Goal: Transaction & Acquisition: Purchase product/service

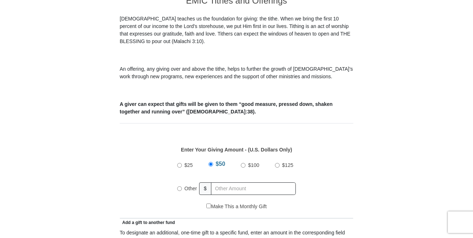
click at [179, 187] on input "Other" at bounding box center [179, 189] width 5 height 5
radio input "true"
click at [224, 183] on input "text" at bounding box center [255, 189] width 82 height 13
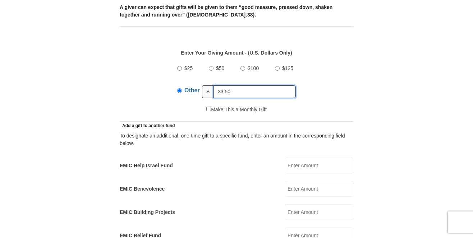
scroll to position [347, 0]
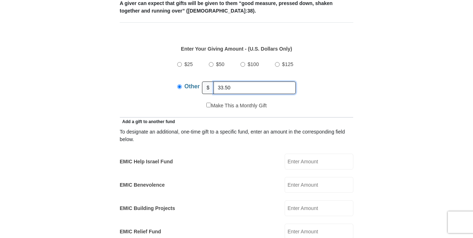
type input "33.50"
click at [298, 155] on input "EMIC Help Israel Fund" at bounding box center [319, 162] width 69 height 16
click at [260, 186] on div "To designate an additional, one-time gift to a specific fund, enter an amount i…" at bounding box center [237, 194] width 234 height 138
click at [301, 155] on input "15" at bounding box center [319, 162] width 69 height 16
type input "1"
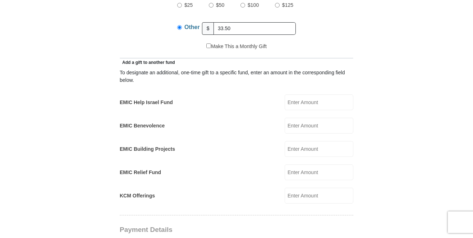
scroll to position [405, 0]
click at [298, 96] on input "EMIC Help Israel Fund" at bounding box center [319, 103] width 69 height 16
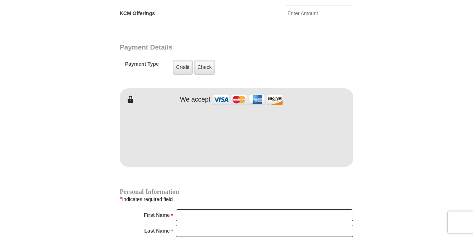
scroll to position [591, 0]
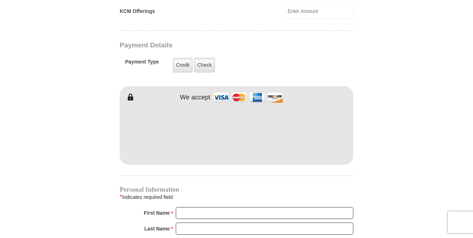
type input "15"
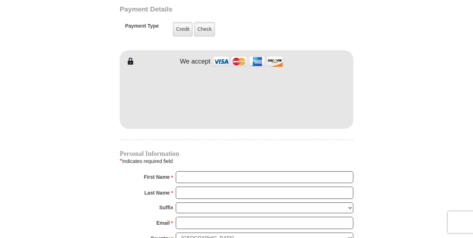
scroll to position [628, 0]
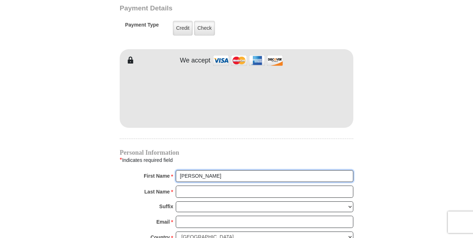
type input "Shirley"
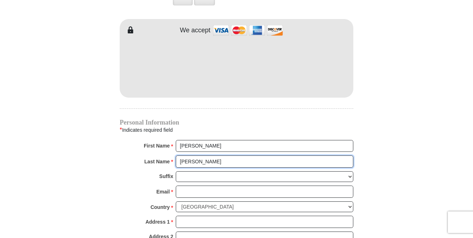
scroll to position [661, 0]
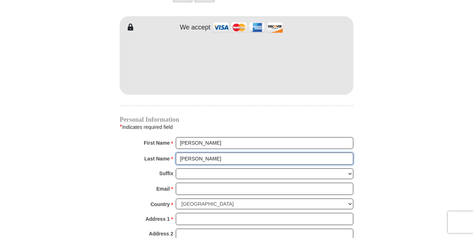
type input "McGee"
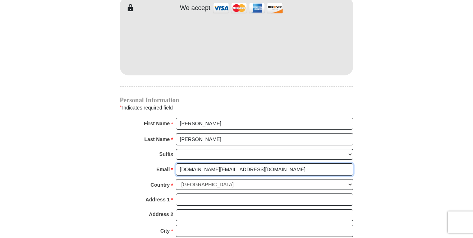
scroll to position [681, 0]
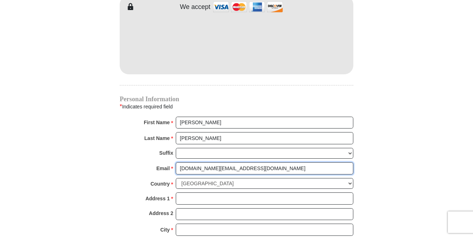
type input "shirley.scm.me@gmail.com"
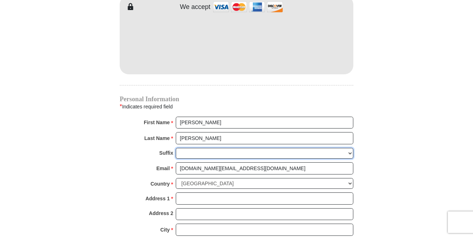
click at [208, 148] on select "Jr Sr I II III IV V VI" at bounding box center [265, 153] width 178 height 11
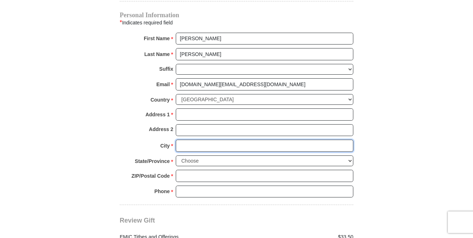
scroll to position [766, 0]
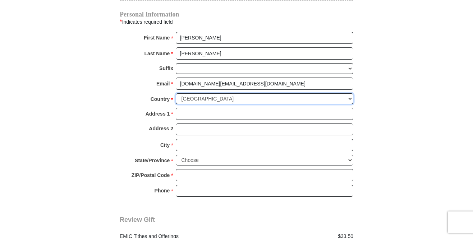
select select "GB"
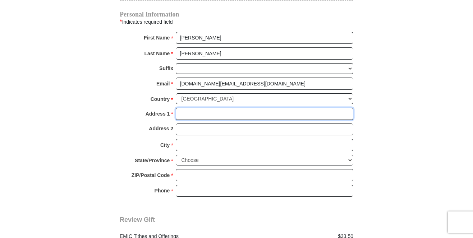
click at [207, 108] on input "Address 1 *" at bounding box center [265, 114] width 178 height 12
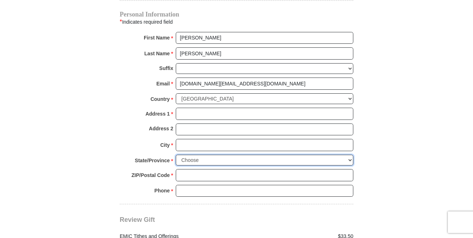
click at [350, 155] on select "Choose Antrim Ards Armagh Ballymena Ballymoney Banbridge Bedfordshire Belfast B…" at bounding box center [265, 160] width 178 height 11
select select "OXON"
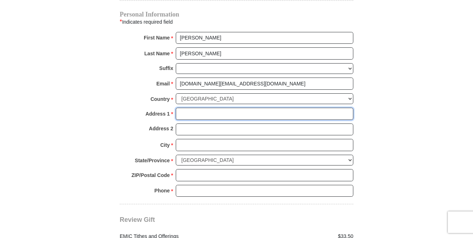
click at [207, 108] on input "Address 1 *" at bounding box center [265, 114] width 178 height 12
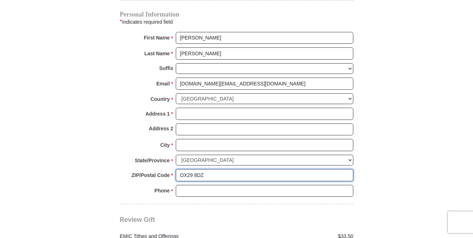
type input "OX29 8DZ"
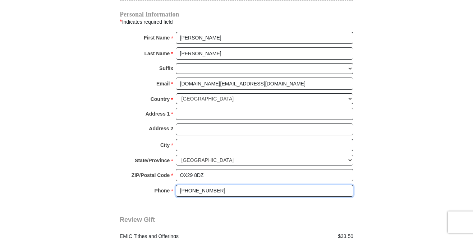
click at [191, 185] on input "+44 13172015" at bounding box center [265, 191] width 178 height 12
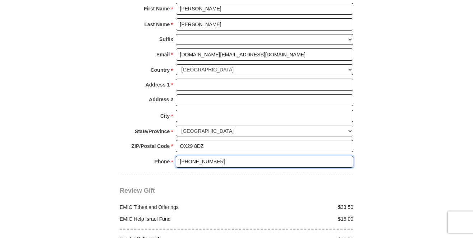
scroll to position [790, 0]
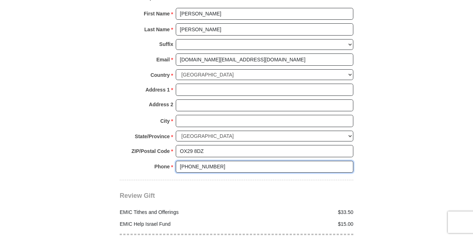
type input "+44 74 13172015"
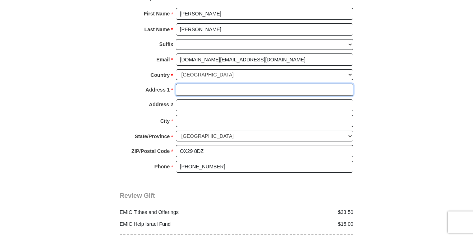
click at [201, 84] on input "Address 1 *" at bounding box center [265, 90] width 178 height 12
type input "7 The Tewer"
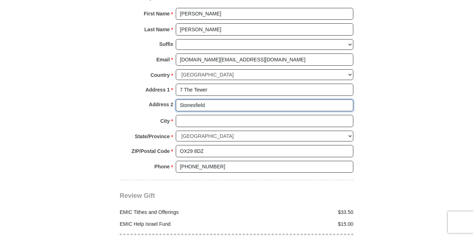
type input "Stonesfield"
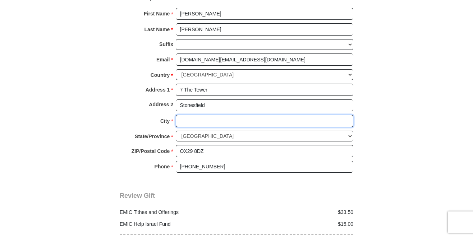
click at [191, 115] on input "City *" at bounding box center [265, 121] width 178 height 12
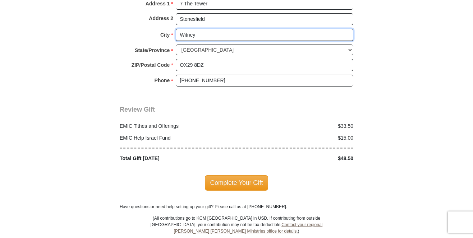
scroll to position [877, 0]
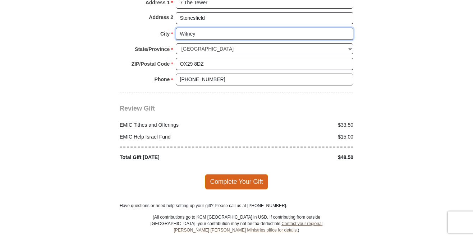
type input "Witney"
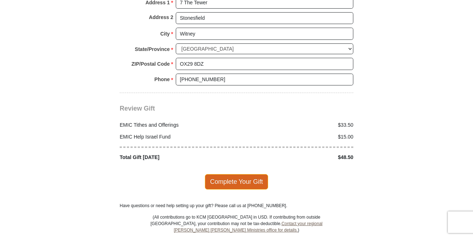
click at [248, 174] on span "Complete Your Gift" at bounding box center [237, 181] width 64 height 15
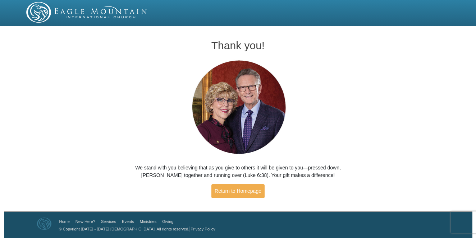
scroll to position [32, 0]
click at [247, 193] on link "Return to Homepage" at bounding box center [237, 191] width 53 height 14
